Goal: Use online tool/utility: Utilize a website feature to perform a specific function

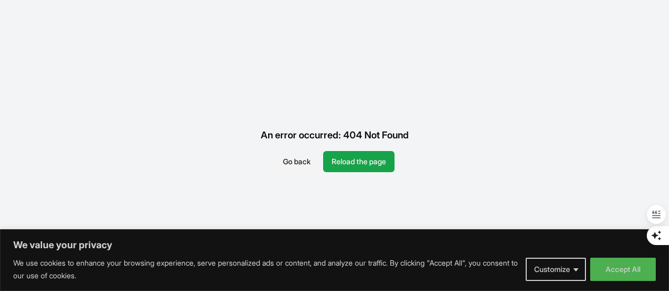
click at [357, 161] on button "Reload the page" at bounding box center [358, 161] width 71 height 21
click at [298, 159] on button "Go back" at bounding box center [296, 161] width 44 height 21
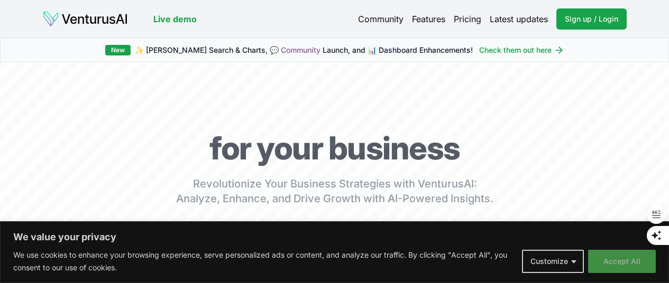
click at [604, 261] on button "Accept All" at bounding box center [622, 261] width 68 height 23
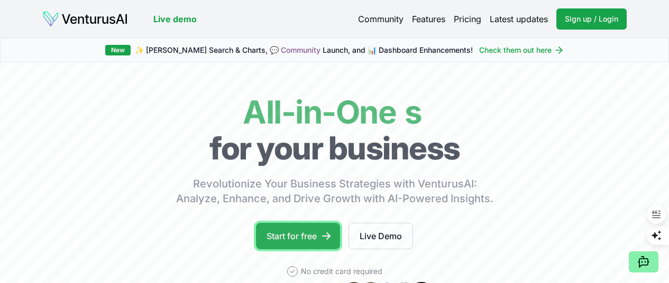
click at [287, 241] on link "Start for free" at bounding box center [298, 236] width 84 height 26
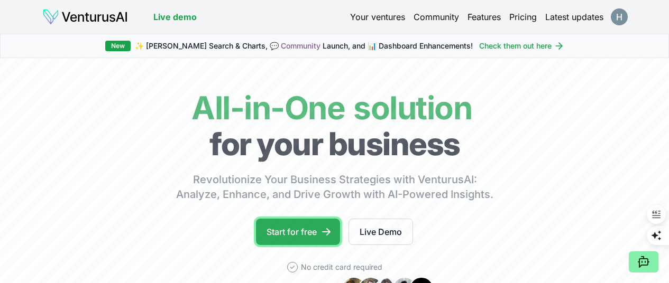
click at [296, 239] on link "Start for free" at bounding box center [298, 232] width 84 height 26
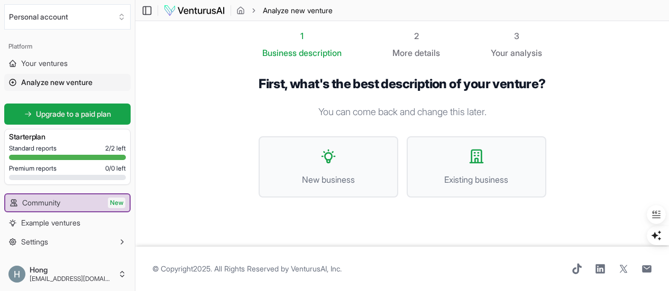
click at [301, 272] on footer "© Copyright 2025 . All Rights Reserved by [PERSON_NAME], Inc ." at bounding box center [401, 269] width 533 height 44
click at [331, 199] on div "First, what's the best description of your venture? You can come back and chang…" at bounding box center [403, 145] width 288 height 139
click at [343, 187] on button "New business" at bounding box center [329, 166] width 140 height 61
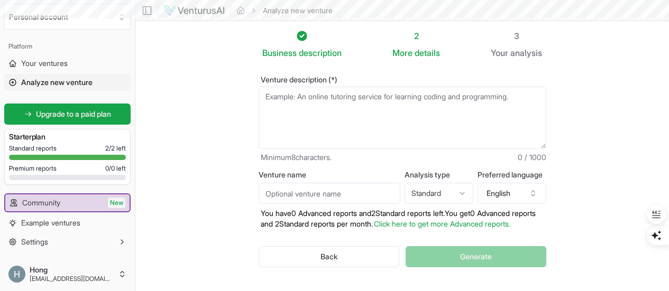
click at [365, 119] on textarea "Venture description (*)" at bounding box center [403, 118] width 288 height 62
paste textarea "# Global Bites: International Cuisine Experience Global Bites is a vibrant smal…"
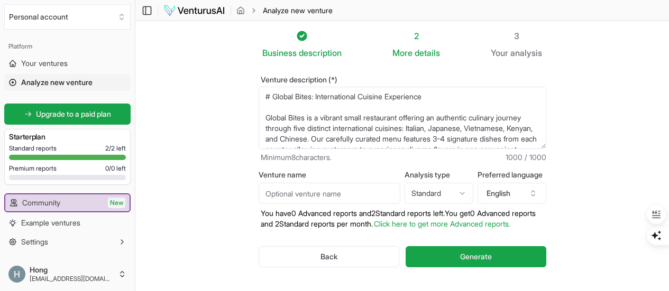
type textarea "# Global Bites: International Cuisine Experience Global Bites is a vibrant smal…"
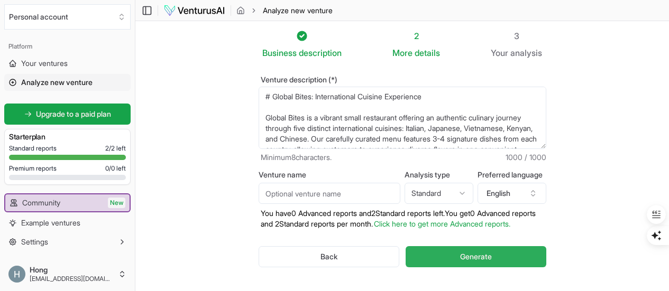
click at [503, 258] on button "Generate" at bounding box center [475, 256] width 140 height 21
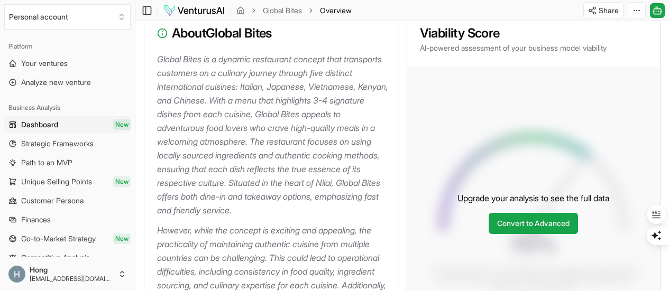
scroll to position [106, 0]
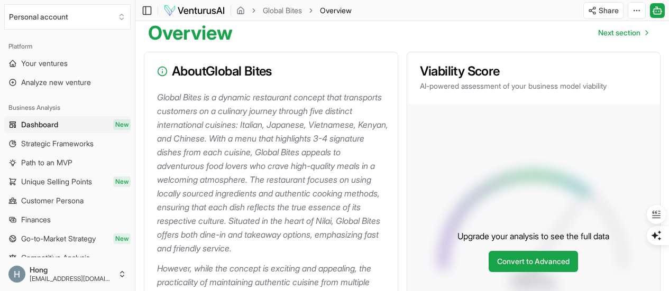
click at [459, 43] on div "Overview Next section" at bounding box center [401, 29] width 533 height 30
